Goal: Information Seeking & Learning: Check status

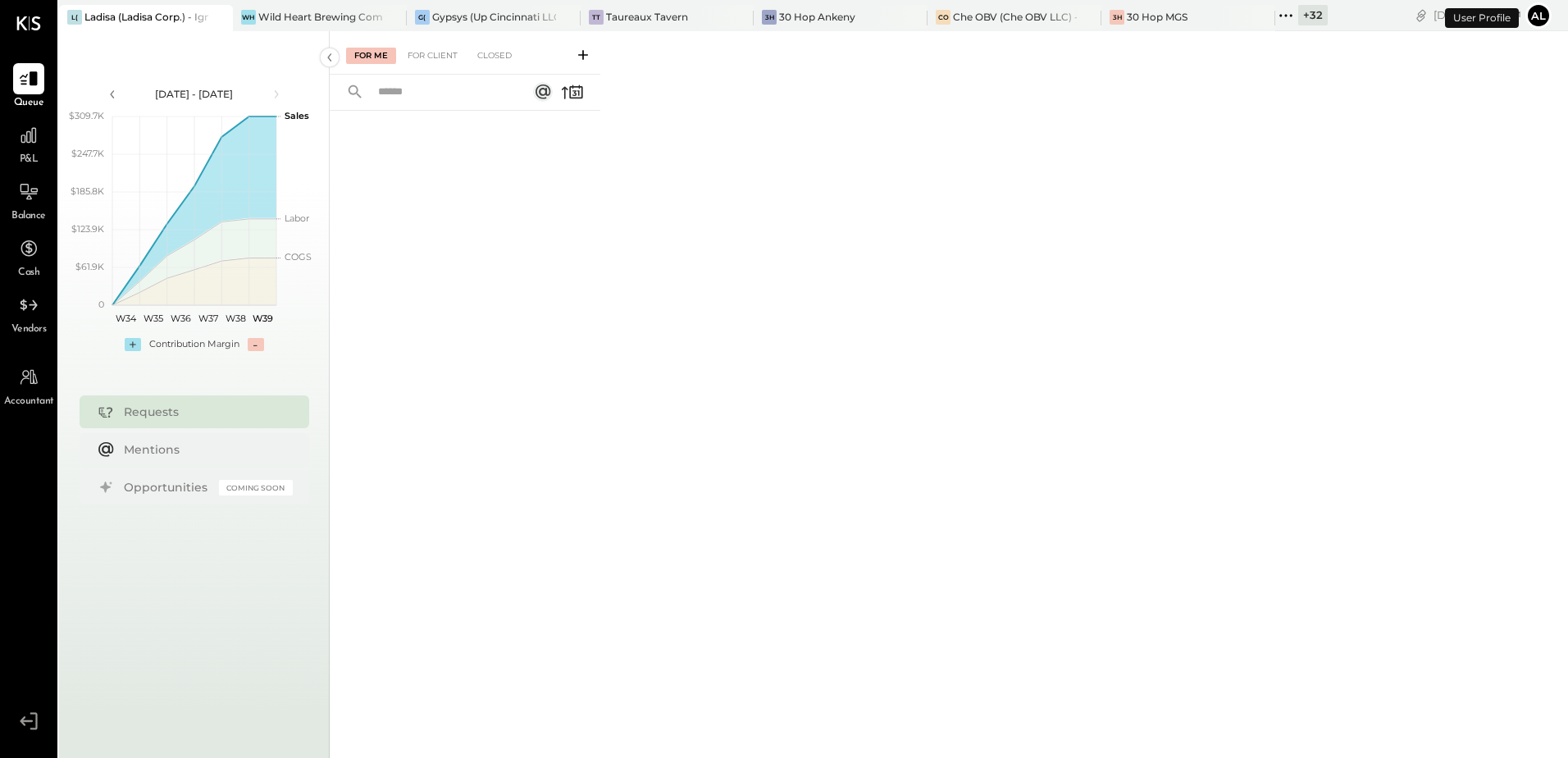
drag, startPoint x: 680, startPoint y: 441, endPoint x: 1181, endPoint y: 470, distance: 501.8
click at [695, 450] on div "For Me For Client Closed" at bounding box center [949, 392] width 1239 height 722
click at [483, 188] on div at bounding box center [464, 411] width 270 height 602
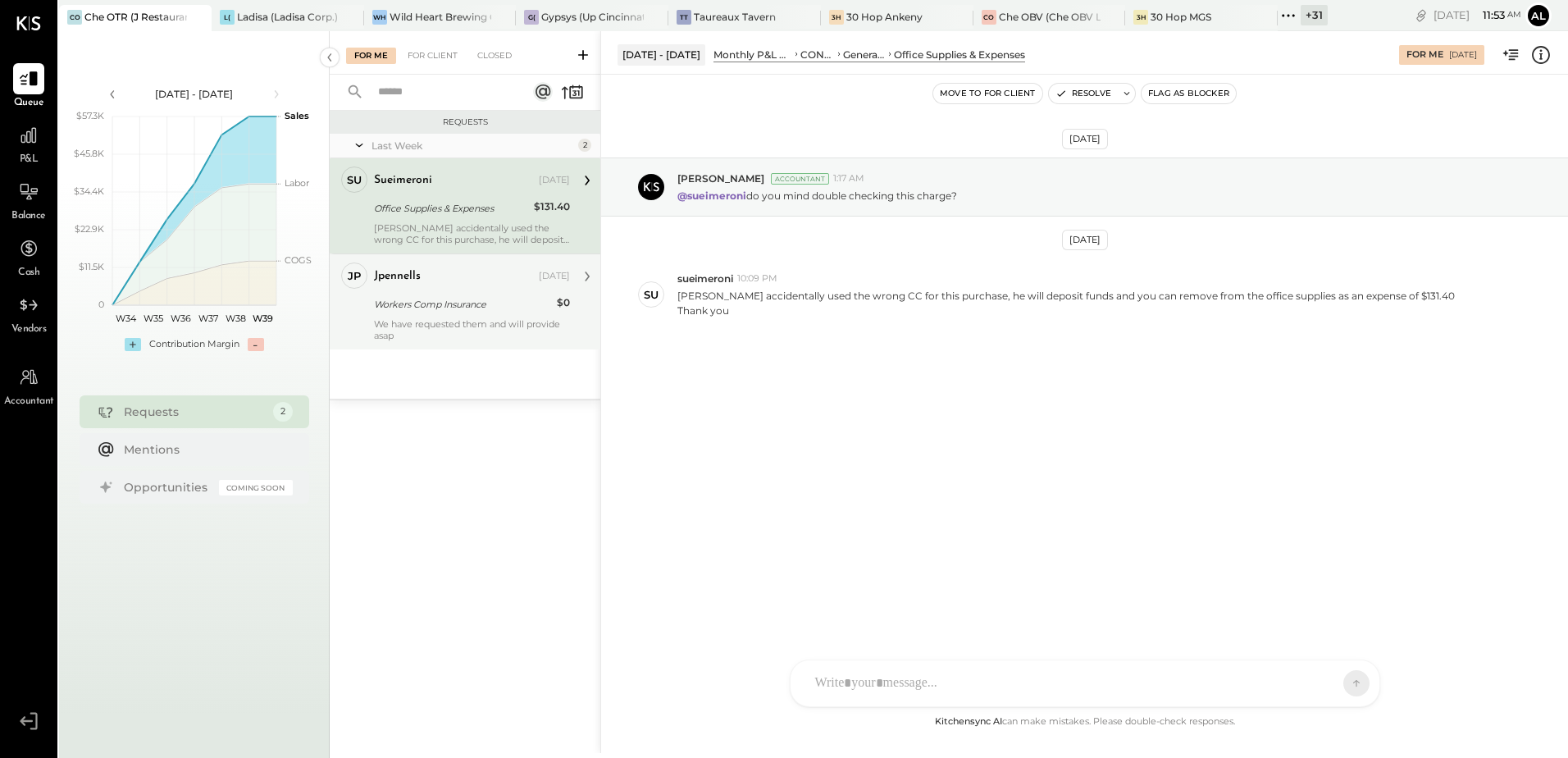
click at [427, 300] on div "Workers Comp Insurance" at bounding box center [463, 303] width 178 height 16
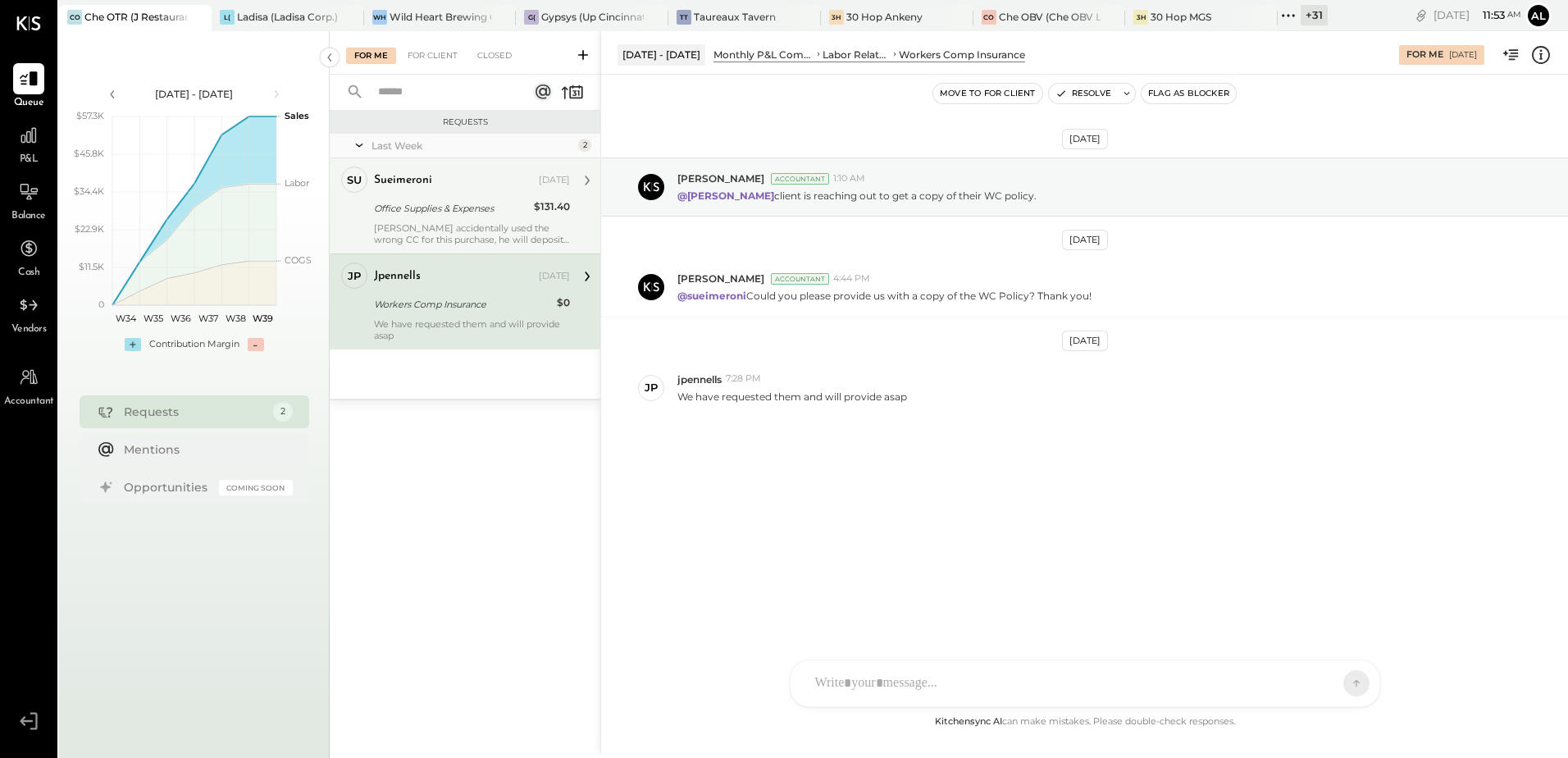
click at [415, 211] on div "Office Supplies & Expenses" at bounding box center [452, 208] width 155 height 16
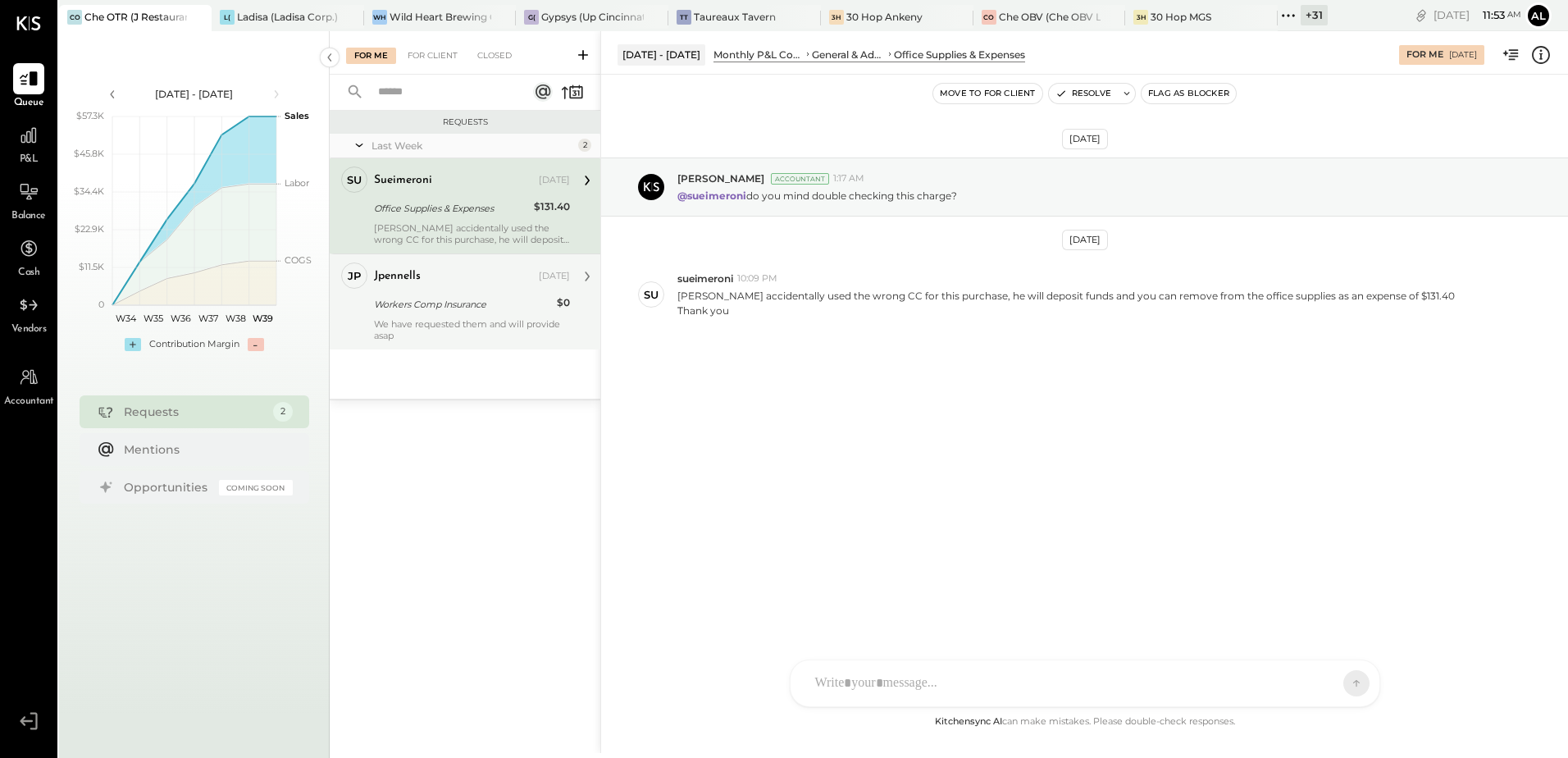
click at [426, 297] on div "Workers Comp Insurance" at bounding box center [463, 303] width 178 height 16
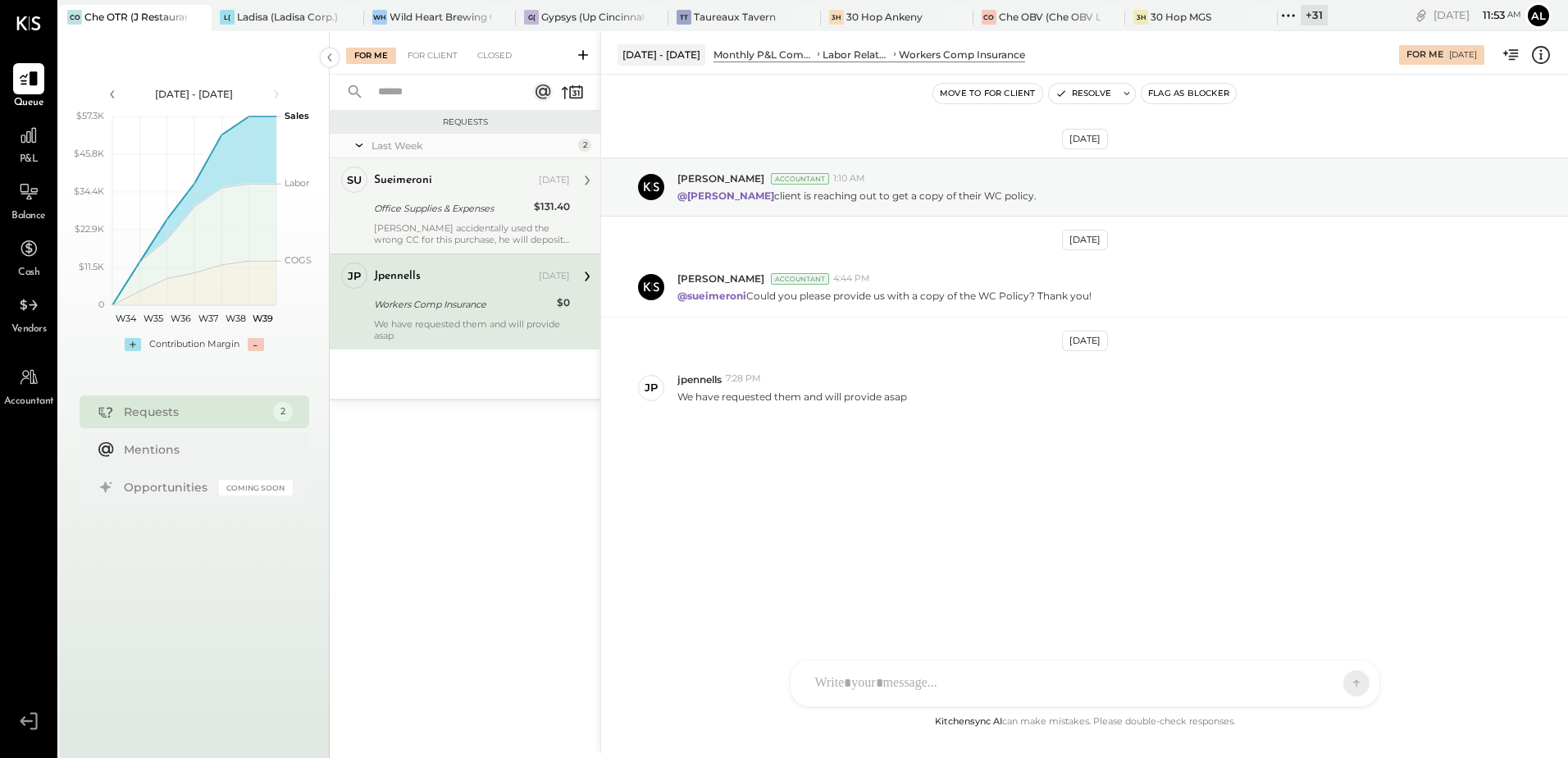
click at [405, 211] on div "Office Supplies & Expenses" at bounding box center [452, 208] width 155 height 16
